Goal: Browse casually: Explore the website without a specific task or goal

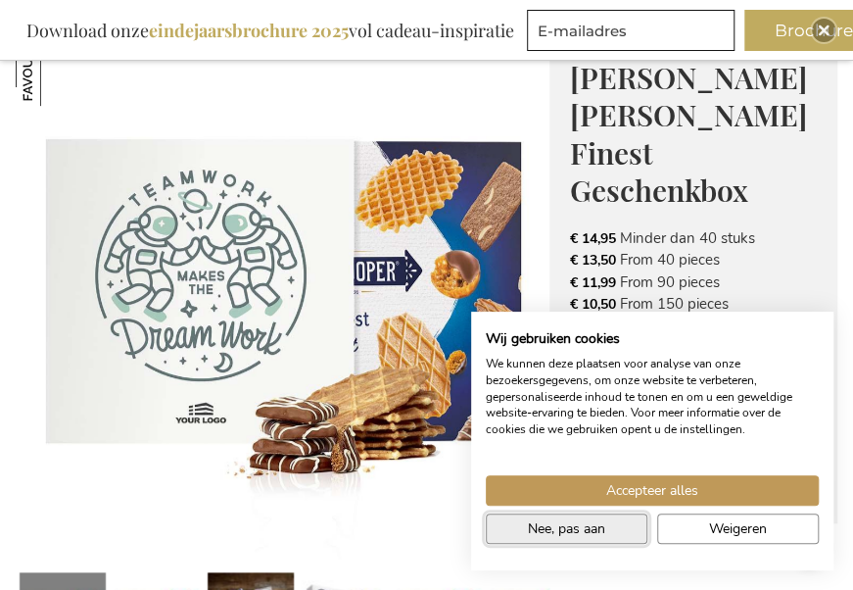
click at [557, 535] on span "Nee, pas aan" at bounding box center [566, 528] width 77 height 21
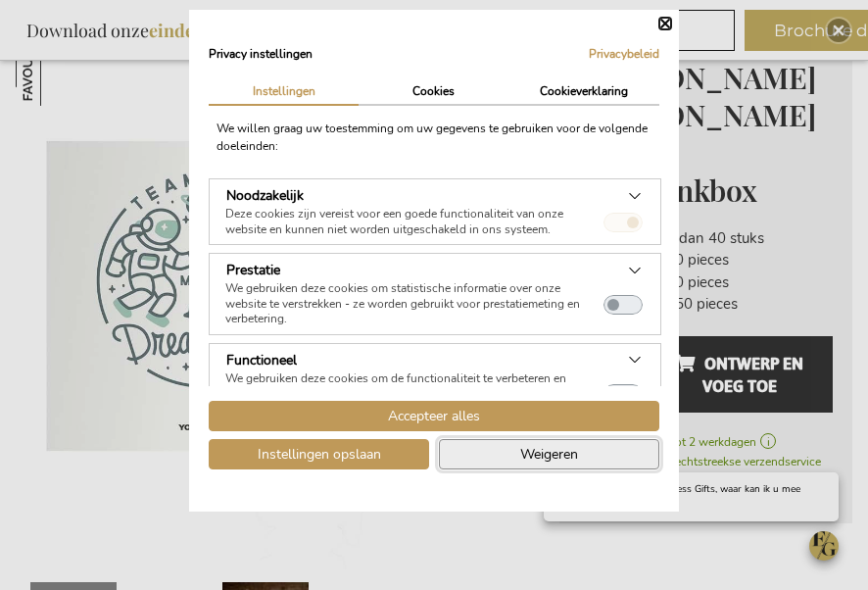
click at [520, 455] on span "Weigeren" at bounding box center [549, 454] width 58 height 21
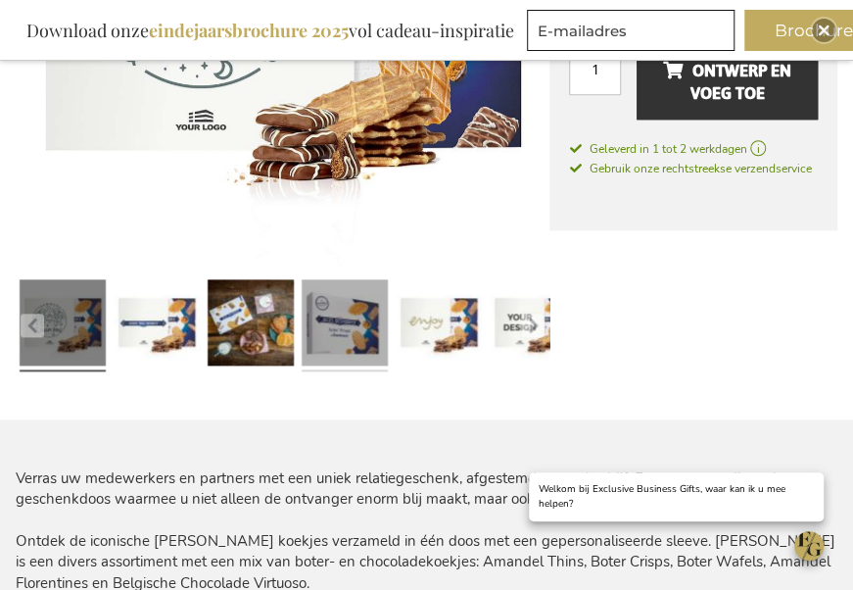
scroll to position [551, 0]
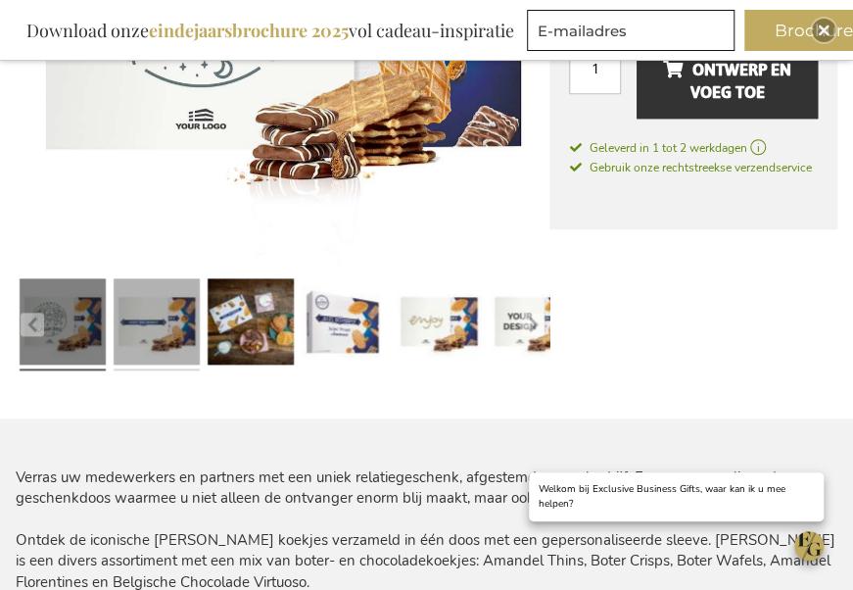
click at [176, 328] on link at bounding box center [157, 324] width 86 height 108
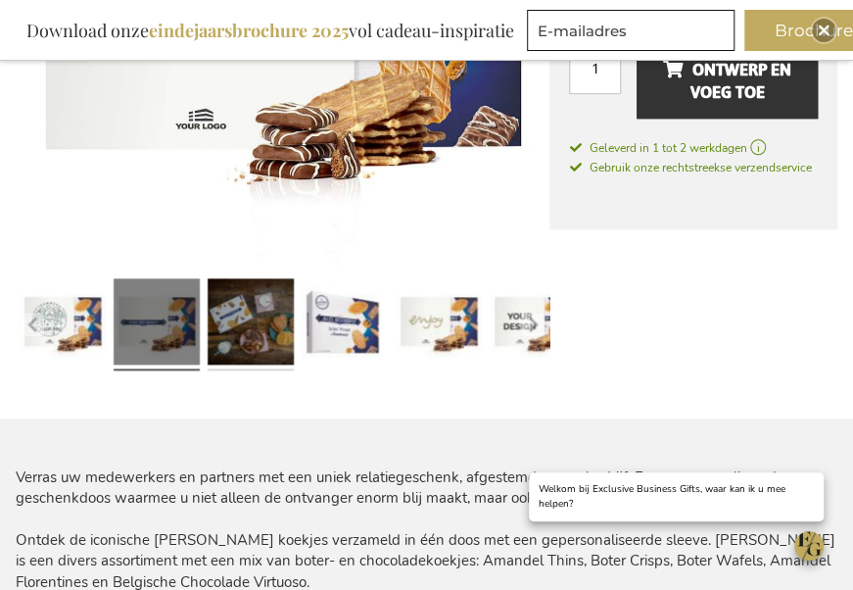
click at [255, 333] on link at bounding box center [251, 324] width 86 height 108
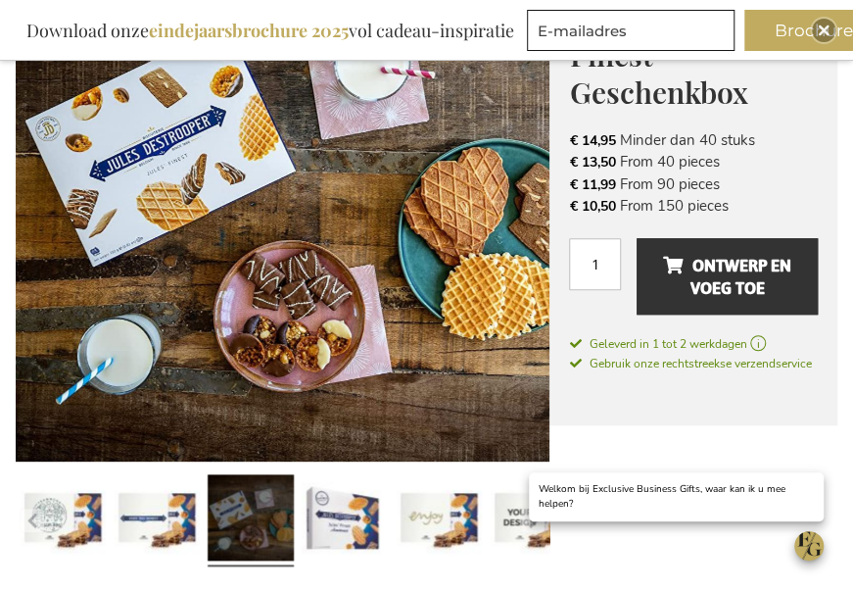
scroll to position [257, 0]
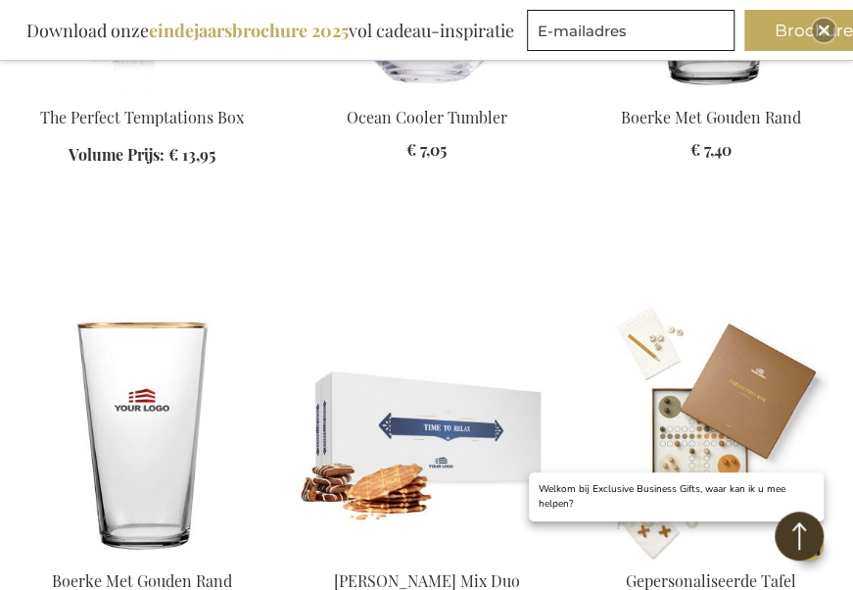
scroll to position [2351, 0]
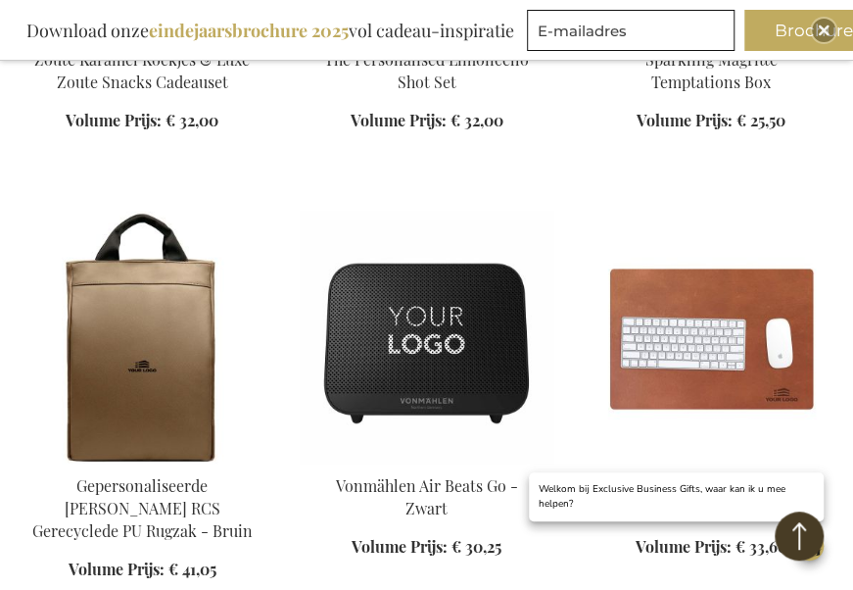
scroll to position [3722, 0]
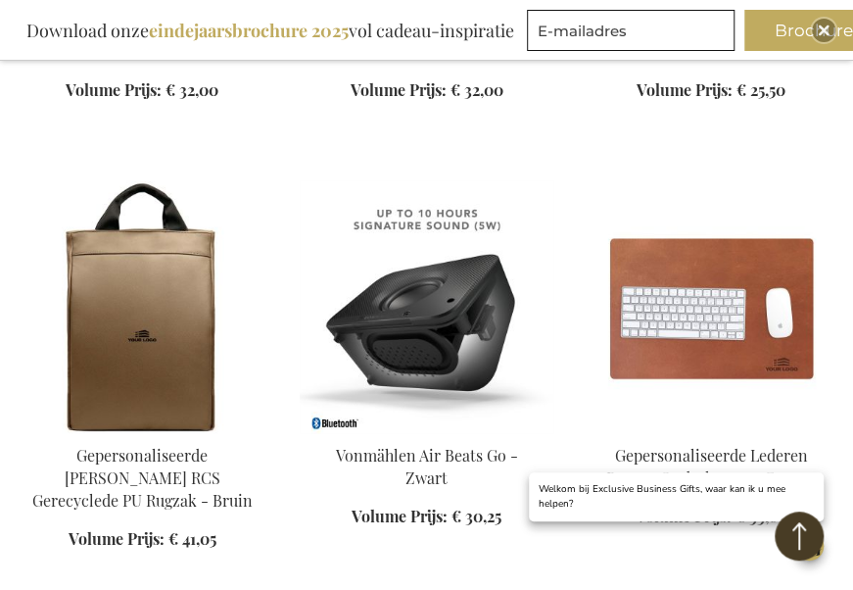
click at [463, 284] on img at bounding box center [426, 306] width 253 height 253
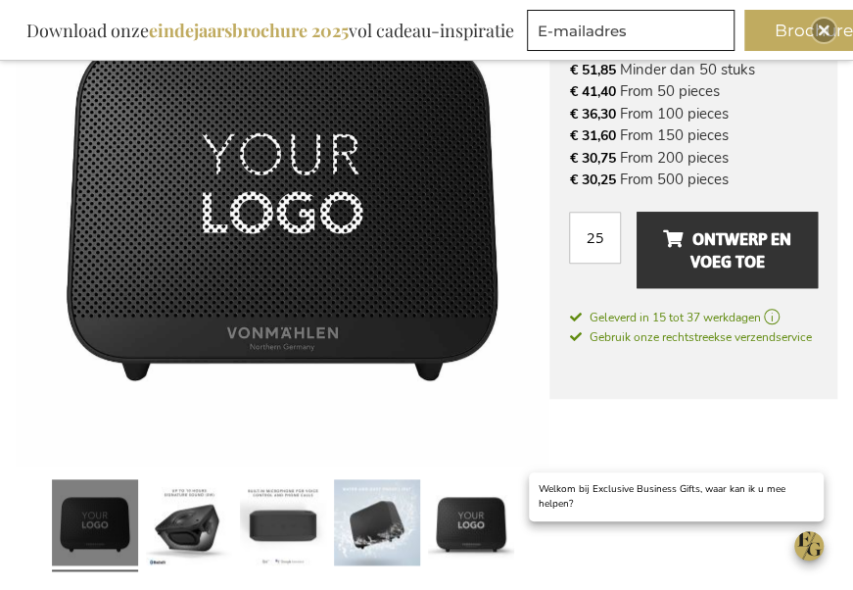
scroll to position [355, 0]
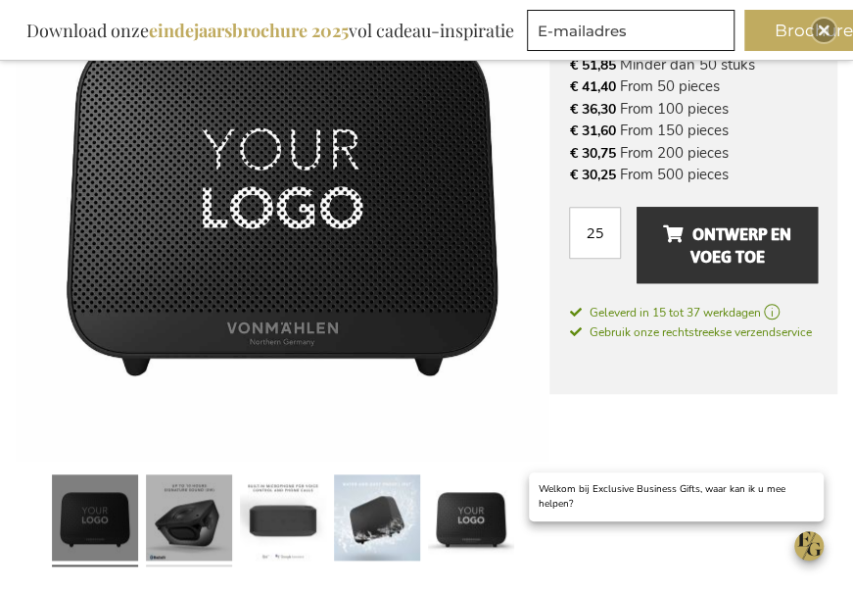
click at [178, 527] on link at bounding box center [189, 520] width 86 height 108
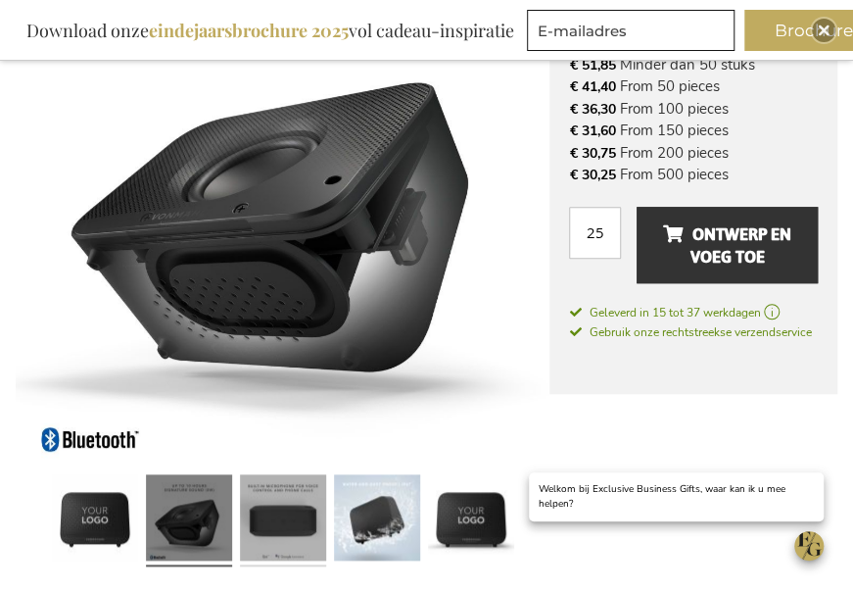
click at [280, 527] on link at bounding box center [283, 520] width 86 height 108
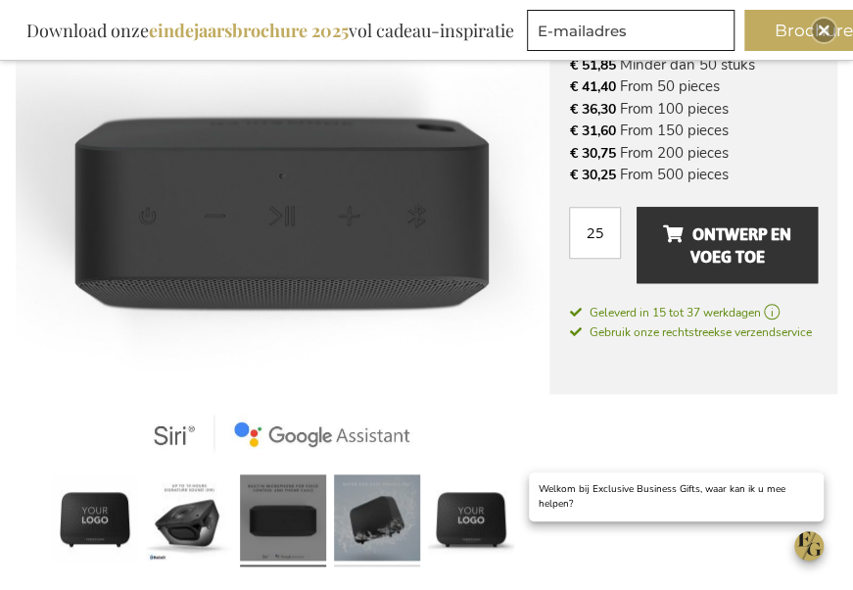
click at [366, 535] on link at bounding box center [377, 520] width 86 height 108
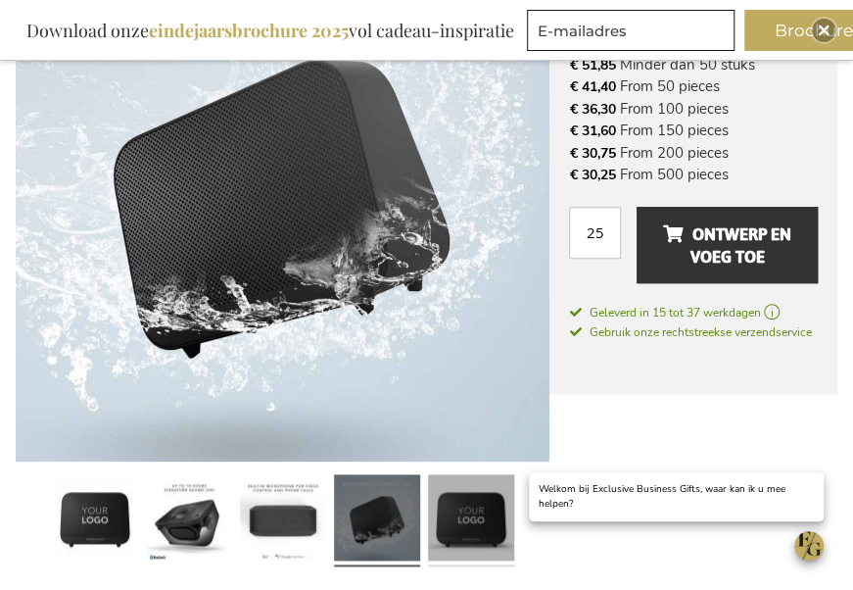
click at [473, 526] on link at bounding box center [471, 520] width 86 height 108
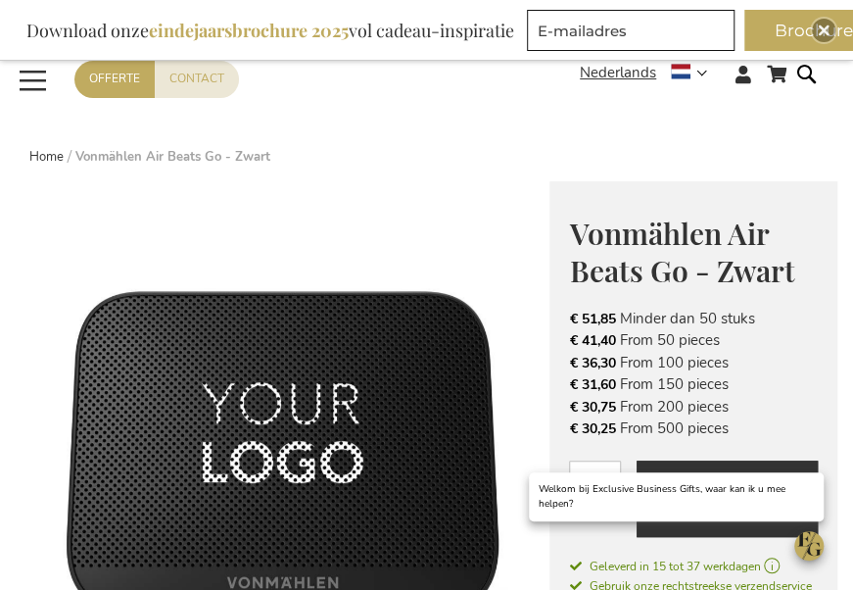
scroll to position [0, 0]
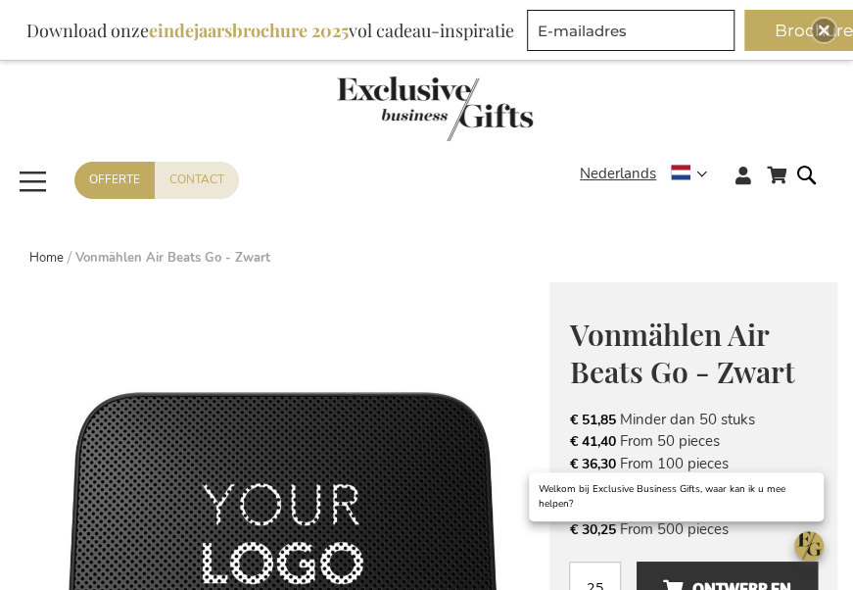
click at [282, 335] on img at bounding box center [283, 549] width 534 height 534
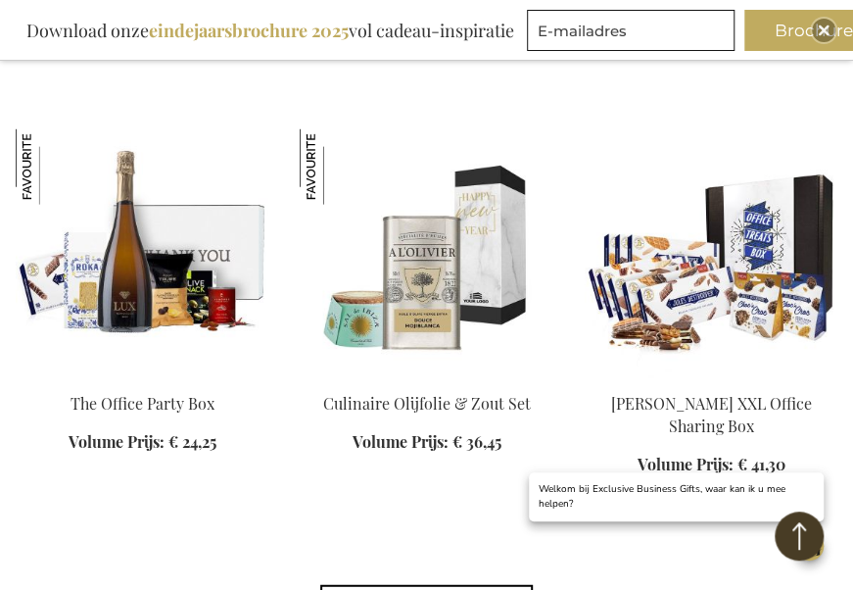
scroll to position [3952, 0]
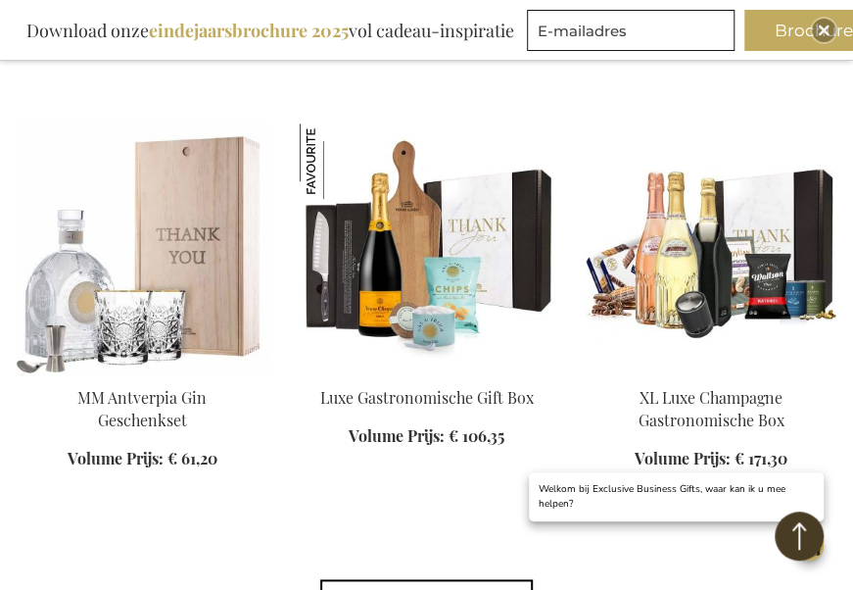
scroll to position [5716, 0]
